Goal: Task Accomplishment & Management: Use online tool/utility

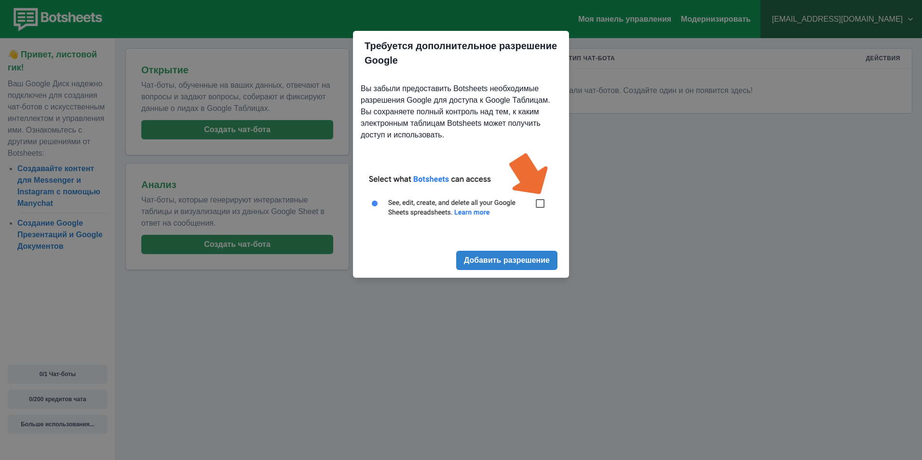
click at [541, 203] on img at bounding box center [461, 190] width 201 height 91
click at [538, 203] on img at bounding box center [461, 190] width 201 height 91
click at [514, 266] on button "Добавить разрешение" at bounding box center [506, 260] width 101 height 19
